Goal: Find specific page/section: Find specific page/section

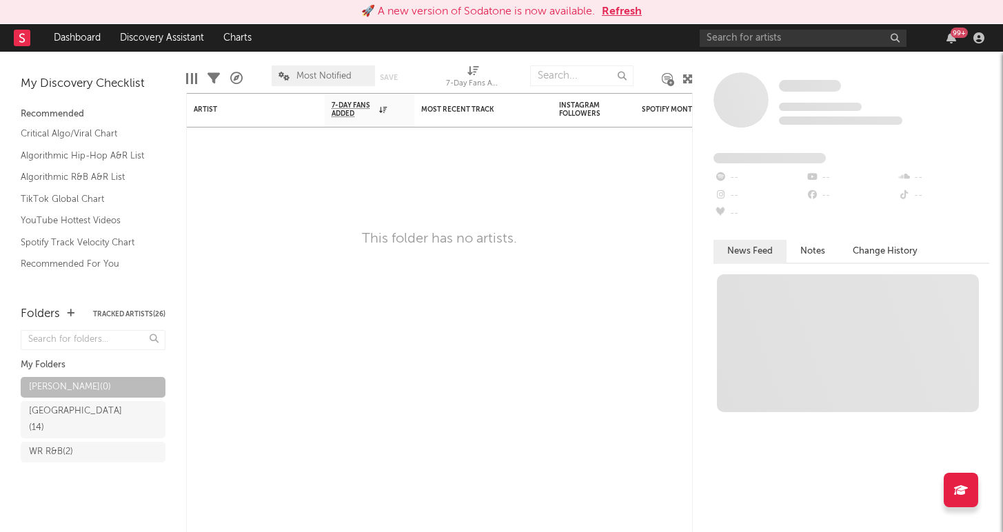
click at [615, 12] on button "Refresh" at bounding box center [622, 11] width 40 height 17
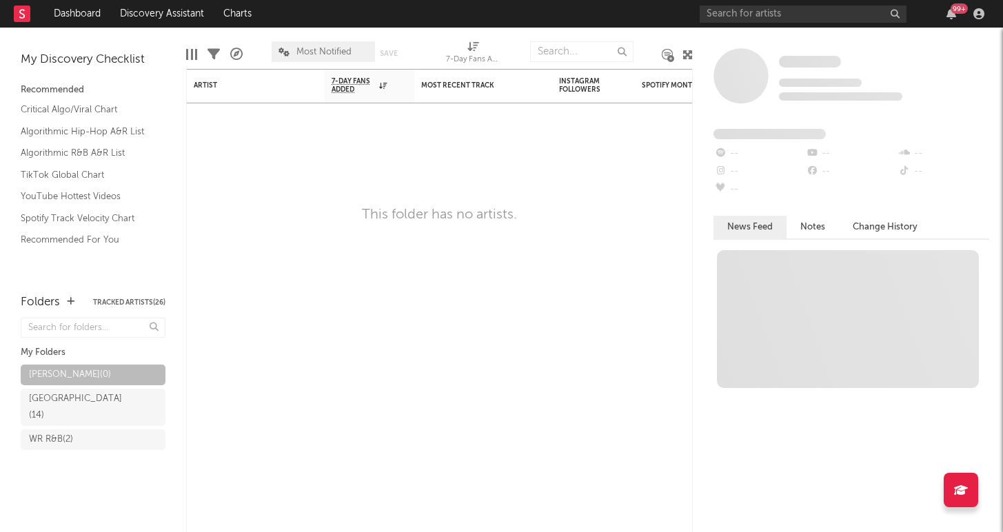
click at [339, 50] on span "Most Notified" at bounding box center [323, 52] width 55 height 9
click at [308, 55] on span "Most Notified" at bounding box center [323, 52] width 55 height 9
click at [65, 93] on div "Recommended" at bounding box center [93, 90] width 145 height 17
click at [76, 58] on div "My Discovery Checklist" at bounding box center [93, 60] width 145 height 17
click at [73, 17] on link "Dashboard" at bounding box center [77, 14] width 66 height 28
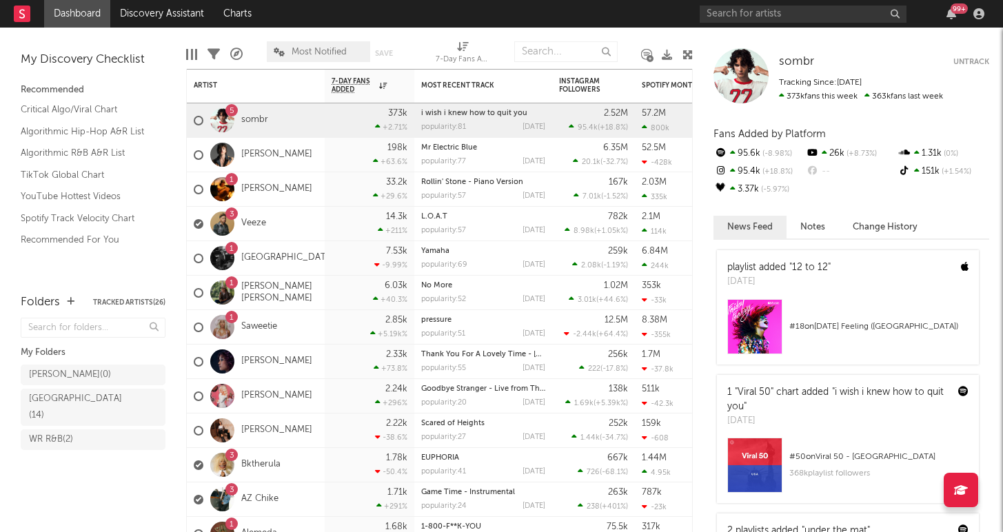
click at [306, 46] on span "Most Notified" at bounding box center [318, 51] width 103 height 21
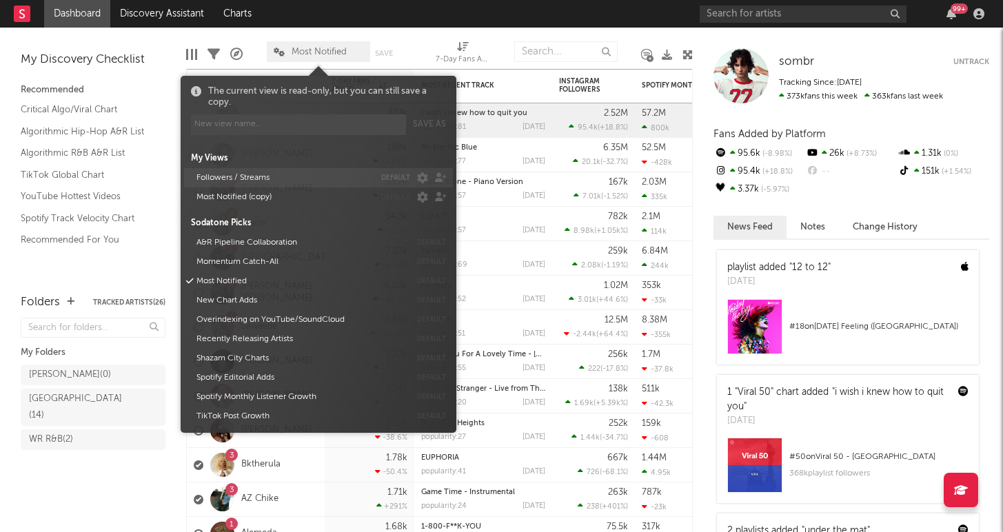
click at [298, 174] on button "Followers / Streams" at bounding box center [283, 177] width 183 height 19
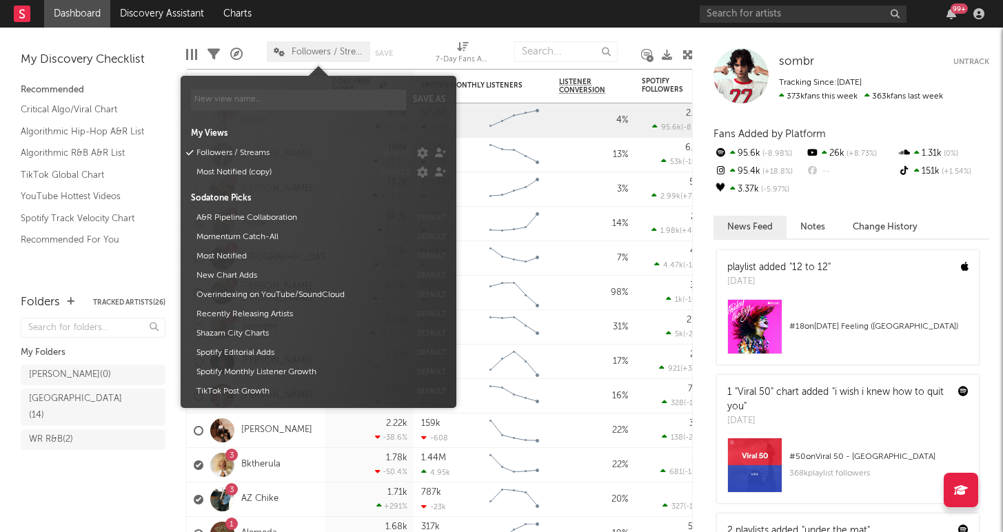
click at [320, 65] on span at bounding box center [318, 69] width 21 height 14
click at [317, 43] on span "Followers / Streams" at bounding box center [318, 51] width 103 height 21
